Goal: Transaction & Acquisition: Purchase product/service

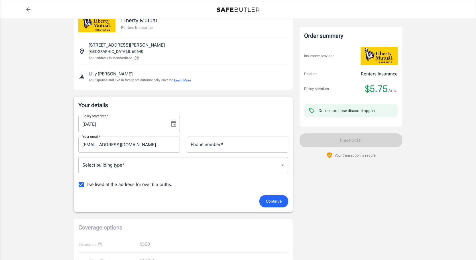
scroll to position [46, 0]
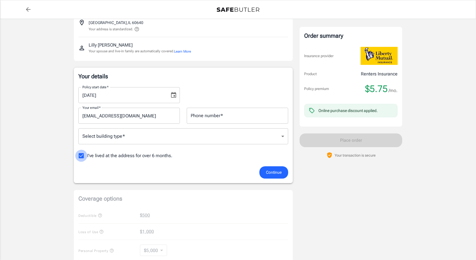
click at [78, 157] on input "I've lived at the address for over 6 months." at bounding box center [81, 155] width 12 height 12
checkbox input "false"
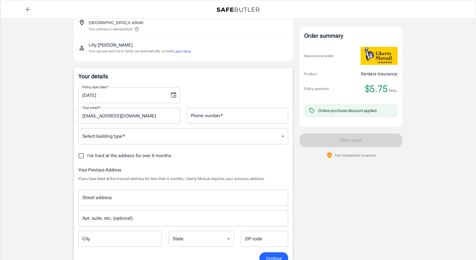
scroll to position [160, 0]
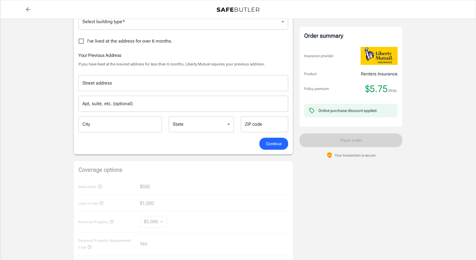
click at [124, 90] on div "Street address" at bounding box center [183, 83] width 210 height 16
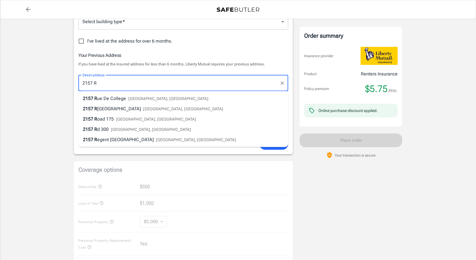
type input "[STREET_ADDRESS]"
type input "Apt. #2A"
type input "Evanston"
type input "60201"
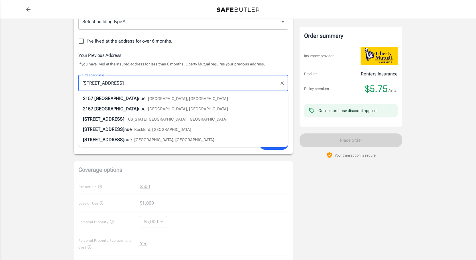
click at [148, 109] on span "[GEOGRAPHIC_DATA], [GEOGRAPHIC_DATA]" at bounding box center [188, 108] width 80 height 5
type input "[STREET_ADDRESS]"
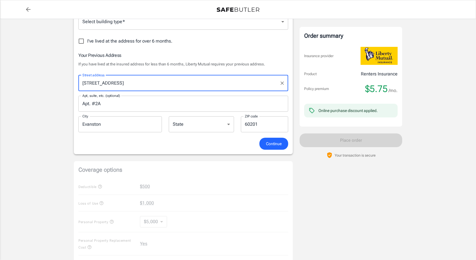
select select "IL"
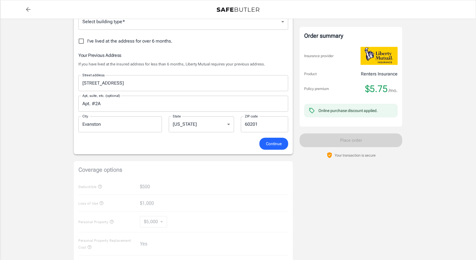
click at [168, 146] on div "Continue" at bounding box center [183, 143] width 217 height 12
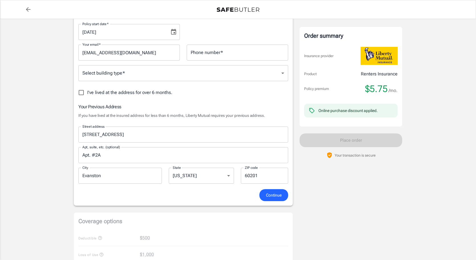
scroll to position [63, 0]
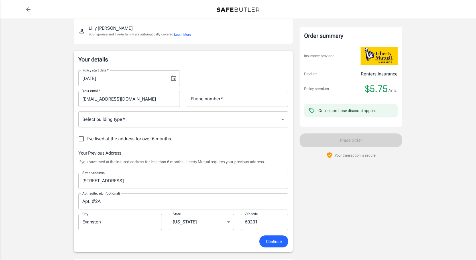
click at [134, 123] on body "Policy premium $ 5.75 /mo Liberty Mutual Renters Insurance [STREET_ADDRESS][PER…" at bounding box center [238, 249] width 476 height 625
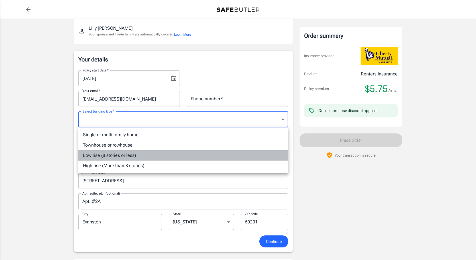
click at [137, 155] on li "Low rise (8 stories or less)" at bounding box center [183, 155] width 210 height 10
type input "lowrise"
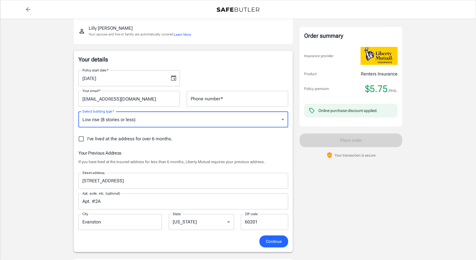
click at [221, 101] on input "Phone number   *" at bounding box center [238, 99] width 102 height 16
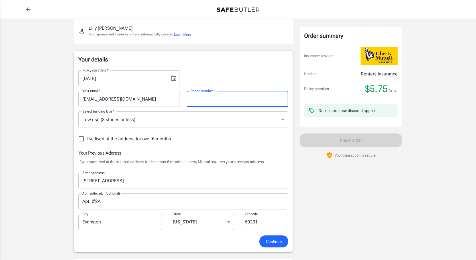
type input "3083909100"
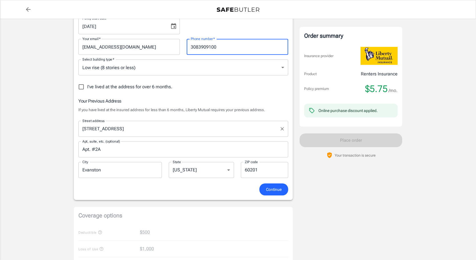
scroll to position [157, 0]
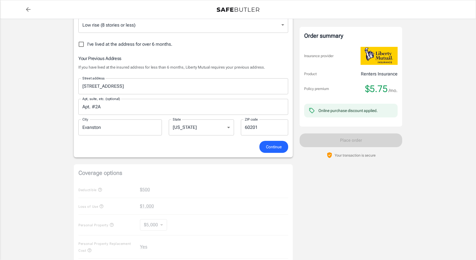
click at [271, 145] on span "Continue" at bounding box center [274, 146] width 16 height 7
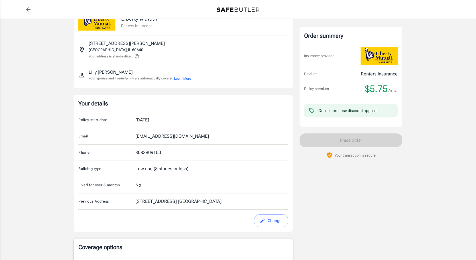
scroll to position [50, 0]
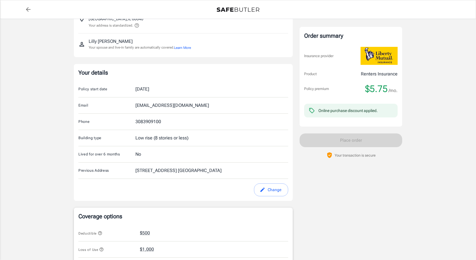
click at [262, 188] on icon "edit" at bounding box center [263, 190] width 6 height 6
select select "IL"
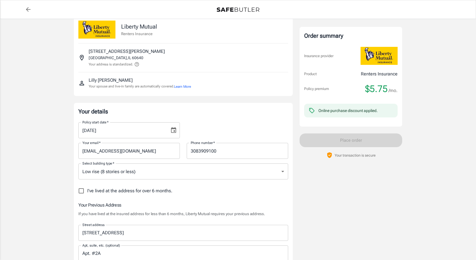
scroll to position [0, 0]
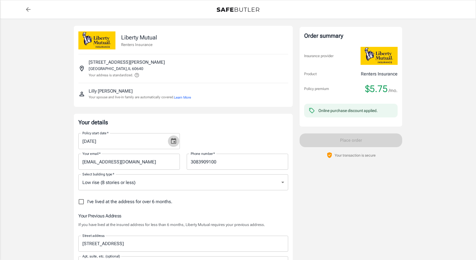
click at [173, 137] on icon "Choose date, selected date is Aug 28, 2025" at bounding box center [173, 140] width 7 height 7
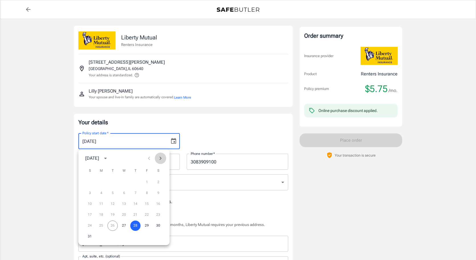
click at [160, 157] on icon "Next month" at bounding box center [160, 158] width 7 height 7
click at [101, 178] on button "1" at bounding box center [101, 182] width 10 height 10
type input "[DATE]"
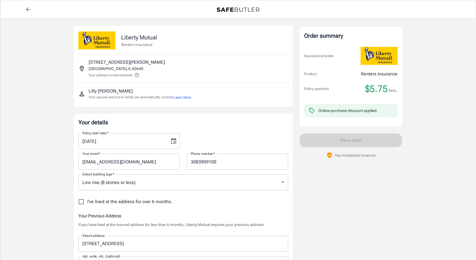
scroll to position [123, 0]
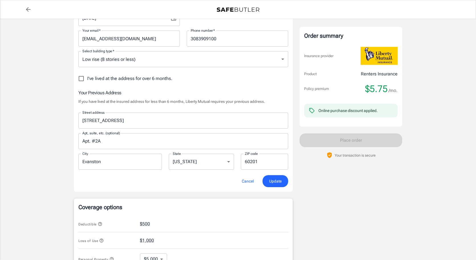
click at [275, 181] on span "Update" at bounding box center [275, 180] width 13 height 7
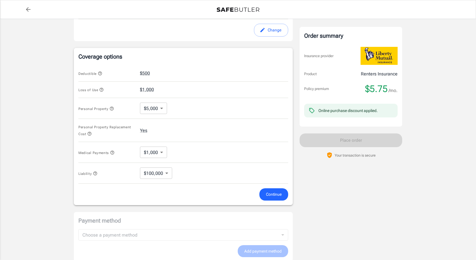
scroll to position [209, 0]
click at [160, 110] on body "Policy premium $ 5.75 /mo Liberty Mutual Renters Insurance [STREET_ADDRESS][PER…" at bounding box center [238, 71] width 476 height 561
click at [153, 153] on li "$25,000" at bounding box center [153, 152] width 28 height 10
click at [160, 106] on body "Policy premium $ 5.75 /mo Liberty Mutual Renters Insurance [STREET_ADDRESS][PER…" at bounding box center [238, 71] width 476 height 561
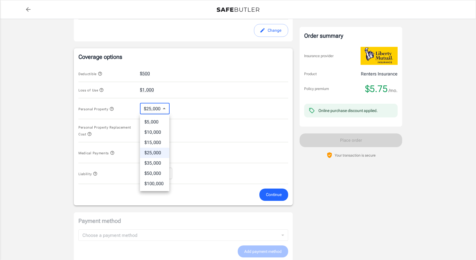
click at [157, 120] on li "$5,000" at bounding box center [154, 122] width 29 height 10
type input "5000"
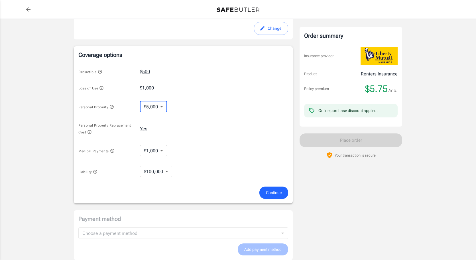
scroll to position [210, 0]
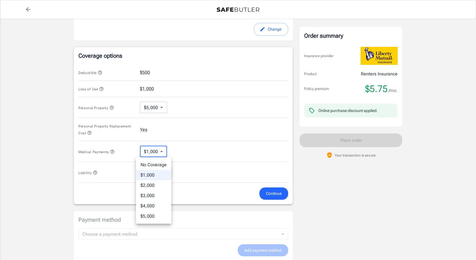
click at [155, 154] on body "Policy premium $ 5.75 /mo Liberty Mutual Renters Insurance [STREET_ADDRESS][PER…" at bounding box center [238, 70] width 476 height 561
click at [176, 153] on div at bounding box center [238, 130] width 476 height 260
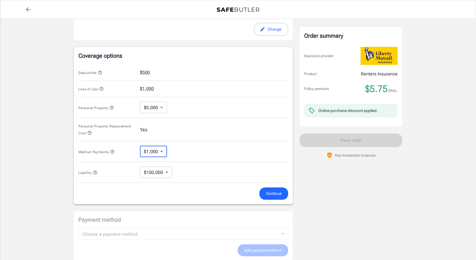
click at [113, 152] on icon "button" at bounding box center [112, 151] width 5 height 5
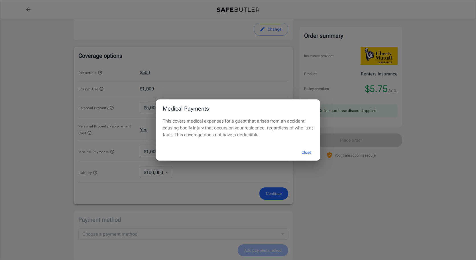
click at [309, 151] on button "Close" at bounding box center [306, 152] width 23 height 12
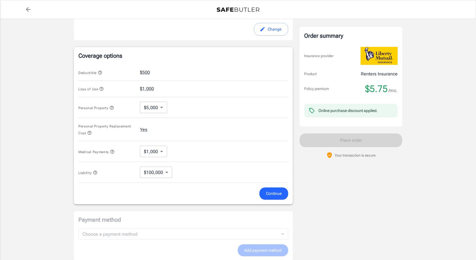
click at [100, 74] on icon "button" at bounding box center [100, 72] width 4 height 4
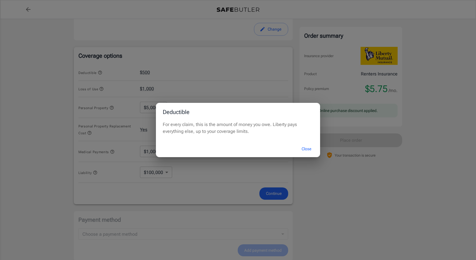
click at [236, 81] on div "Deductible For every claim, this is the amount of money you owe. Liberty pays e…" at bounding box center [238, 130] width 476 height 260
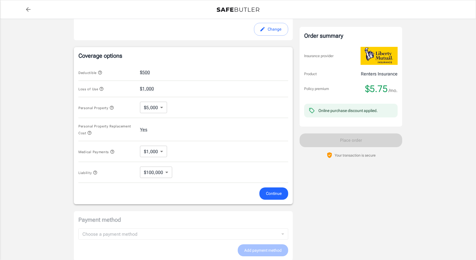
click at [268, 193] on span "Continue" at bounding box center [274, 193] width 16 height 7
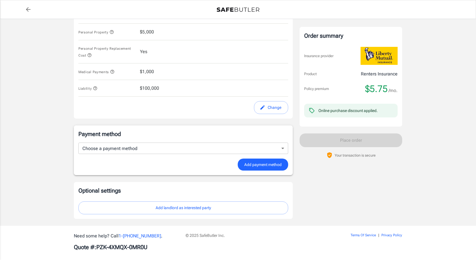
scroll to position [289, 0]
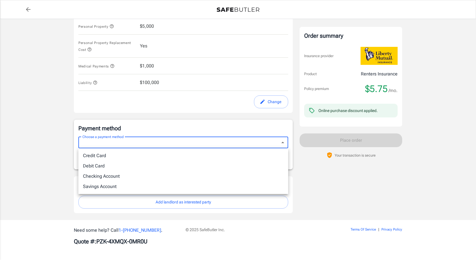
click at [200, 157] on li "Credit Card" at bounding box center [183, 155] width 210 height 10
type input "credit"
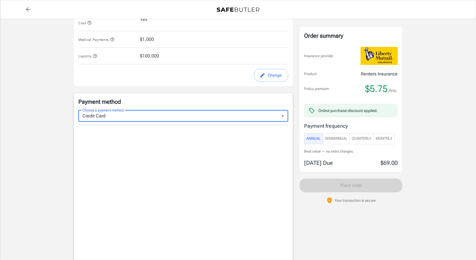
scroll to position [342, 0]
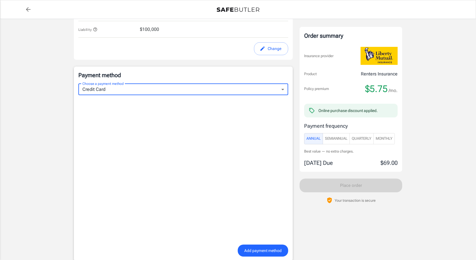
click at [388, 136] on span "Monthly" at bounding box center [384, 138] width 17 height 7
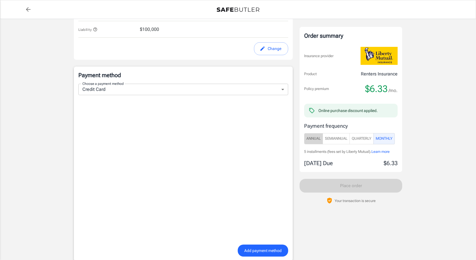
click at [312, 140] on span "Annual" at bounding box center [314, 138] width 14 height 7
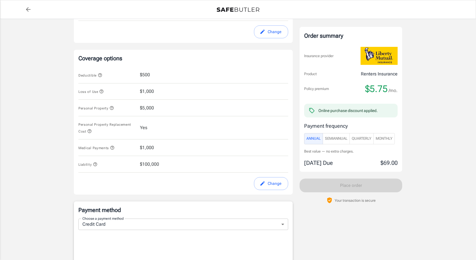
scroll to position [208, 0]
click at [367, 140] on span "Quarterly" at bounding box center [362, 138] width 20 height 7
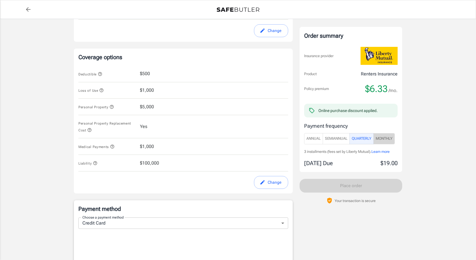
click at [384, 136] on span "Monthly" at bounding box center [384, 138] width 17 height 7
click at [343, 139] on span "SemiAnnual" at bounding box center [336, 138] width 23 height 7
click at [316, 139] on span "Annual" at bounding box center [314, 138] width 14 height 7
click at [330, 139] on span "SemiAnnual" at bounding box center [336, 138] width 23 height 7
click at [311, 137] on span "Annual" at bounding box center [314, 138] width 14 height 7
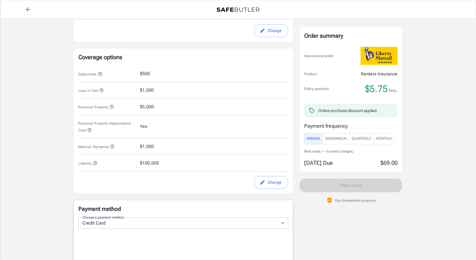
click at [382, 138] on span "Monthly" at bounding box center [384, 138] width 17 height 7
click at [386, 151] on span "Learn more" at bounding box center [381, 151] width 18 height 4
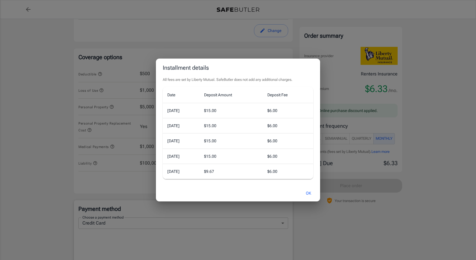
click at [312, 192] on button "OK" at bounding box center [308, 193] width 19 height 12
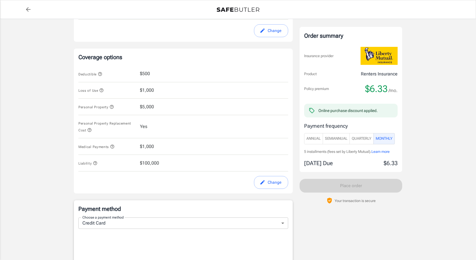
click at [318, 139] on span "Annual" at bounding box center [314, 138] width 14 height 7
click at [337, 135] on span "SemiAnnual" at bounding box center [336, 138] width 23 height 7
click at [383, 151] on span "Learn more" at bounding box center [382, 151] width 18 height 4
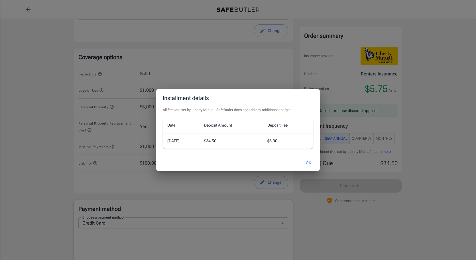
click at [309, 162] on button "OK" at bounding box center [308, 163] width 19 height 12
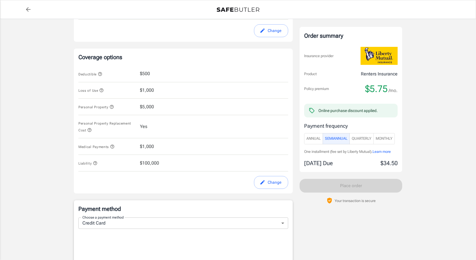
click at [311, 140] on span "Annual" at bounding box center [314, 138] width 14 height 7
click at [96, 163] on icon "button" at bounding box center [95, 163] width 4 height 4
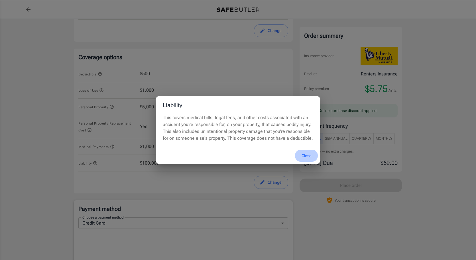
click at [307, 155] on button "Close" at bounding box center [306, 155] width 23 height 12
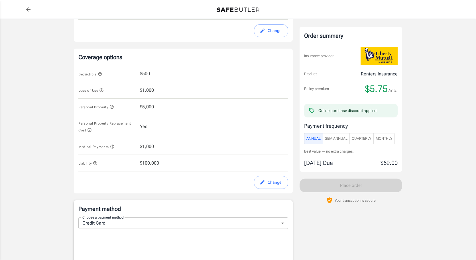
click at [113, 108] on icon "button" at bounding box center [112, 106] width 5 height 5
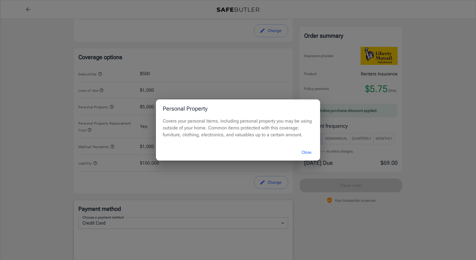
click at [308, 152] on button "Close" at bounding box center [306, 152] width 23 height 12
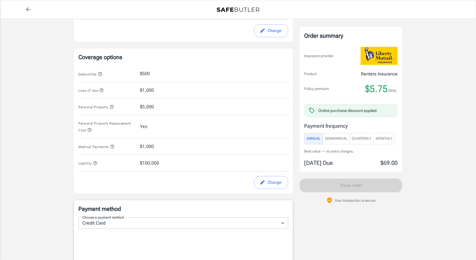
click at [149, 106] on span "$5,000" at bounding box center [147, 106] width 14 height 7
click at [148, 106] on span "$5,000" at bounding box center [147, 106] width 14 height 7
click at [262, 182] on icon "edit" at bounding box center [263, 182] width 6 height 6
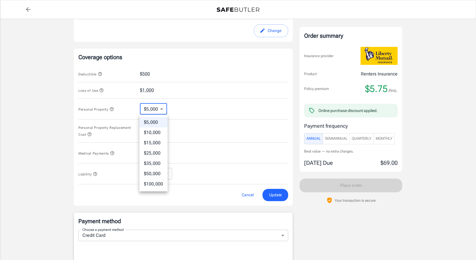
click at [158, 107] on body "Policy premium $ 5.75 /mo Liberty Mutual Renters Insurance [STREET_ADDRESS][PER…" at bounding box center [238, 144] width 476 height 705
click at [157, 132] on li "$10,000" at bounding box center [153, 132] width 28 height 10
type input "10000"
click at [272, 193] on span "Update" at bounding box center [275, 194] width 13 height 7
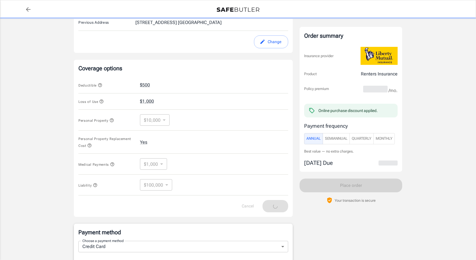
scroll to position [199, 0]
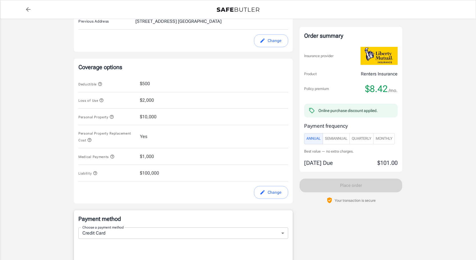
click at [113, 117] on icon "button" at bounding box center [112, 116] width 5 height 5
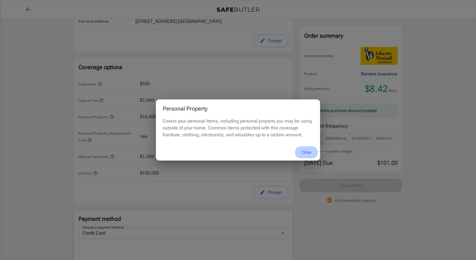
click at [307, 151] on button "Close" at bounding box center [306, 152] width 23 height 12
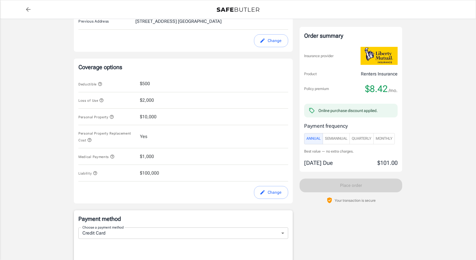
click at [147, 116] on span "$10,000" at bounding box center [148, 116] width 17 height 7
click at [101, 96] on div "Loss of Use $2,000" at bounding box center [183, 100] width 210 height 17
click at [101, 100] on icon "button" at bounding box center [101, 100] width 5 height 5
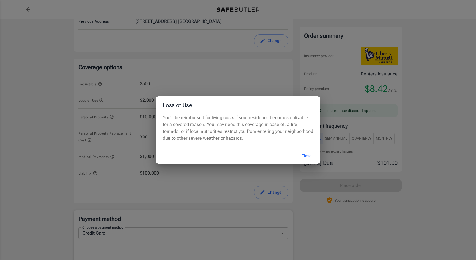
click at [306, 155] on button "Close" at bounding box center [306, 155] width 23 height 12
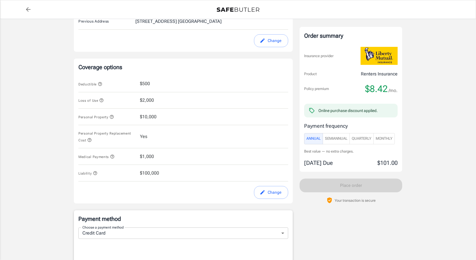
click at [149, 99] on span "$2,000" at bounding box center [147, 100] width 14 height 7
click at [274, 191] on button "Change" at bounding box center [271, 192] width 34 height 13
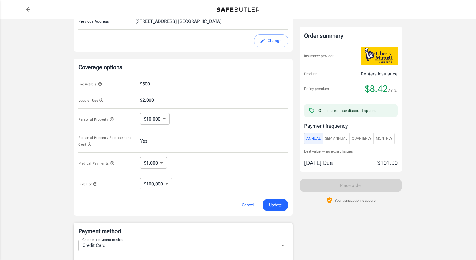
click at [154, 118] on body "Policy premium $ 8.42 /mo Liberty Mutual Renters Insurance [STREET_ADDRESS][PER…" at bounding box center [238, 153] width 476 height 705
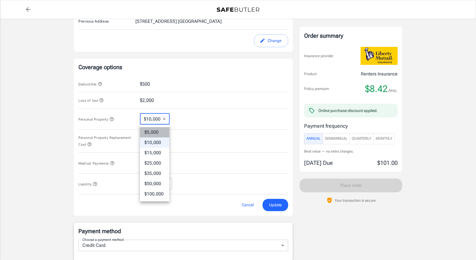
click at [153, 132] on li "$5,000" at bounding box center [154, 132] width 29 height 10
type input "5000"
click at [150, 98] on button "$2,000" at bounding box center [147, 100] width 14 height 7
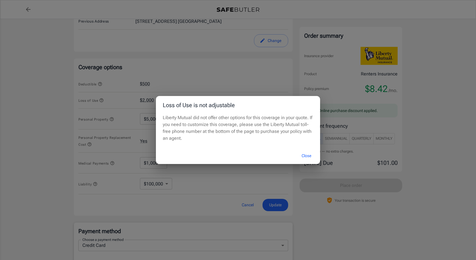
click at [309, 156] on button "Close" at bounding box center [306, 155] width 23 height 12
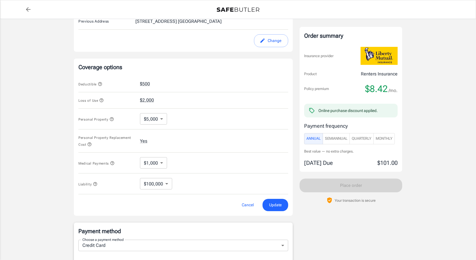
click at [91, 143] on icon "button" at bounding box center [89, 144] width 5 height 5
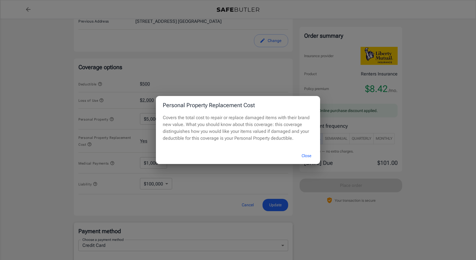
click at [308, 155] on button "Close" at bounding box center [306, 155] width 23 height 12
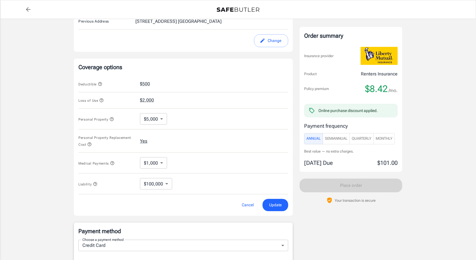
click at [143, 139] on button "Yes" at bounding box center [143, 140] width 7 height 7
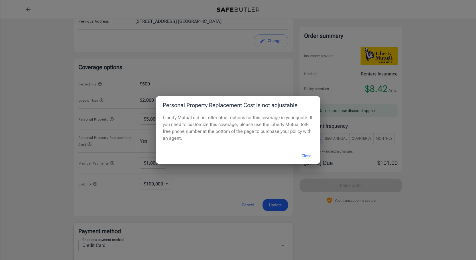
click at [305, 152] on button "Close" at bounding box center [306, 155] width 23 height 12
